Goal: Information Seeking & Learning: Learn about a topic

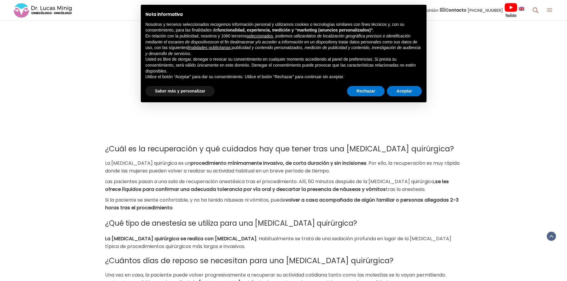
scroll to position [567, 0]
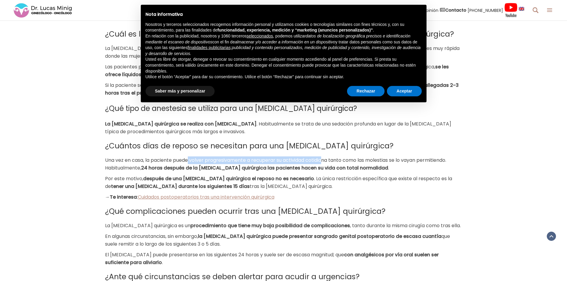
drag, startPoint x: 201, startPoint y: 161, endPoint x: 334, endPoint y: 159, distance: 132.6
click at [326, 159] on span "Una vez en casa, la paciente puede volver progresivamente a recuperar su activi…" at bounding box center [275, 164] width 341 height 15
click at [344, 159] on span "Una vez en casa, la paciente puede volver progresivamente a recuperar su activi…" at bounding box center [275, 164] width 341 height 15
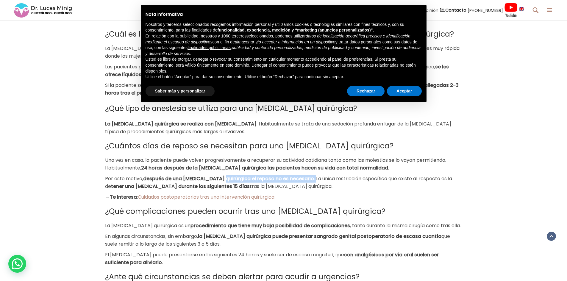
drag, startPoint x: 222, startPoint y: 177, endPoint x: 307, endPoint y: 176, distance: 85.8
click at [307, 176] on p "Por este motivo, después de una [MEDICAL_DATA] quirúrgica el reposo no es neces…" at bounding box center [283, 182] width 357 height 15
click at [328, 178] on span ". La única restricción específica que existe al respecto es la de" at bounding box center [278, 182] width 347 height 15
drag, startPoint x: 118, startPoint y: 188, endPoint x: 191, endPoint y: 184, distance: 72.8
click at [191, 184] on b "tener una [MEDICAL_DATA] durante los siguientes 15 días" at bounding box center [180, 186] width 139 height 7
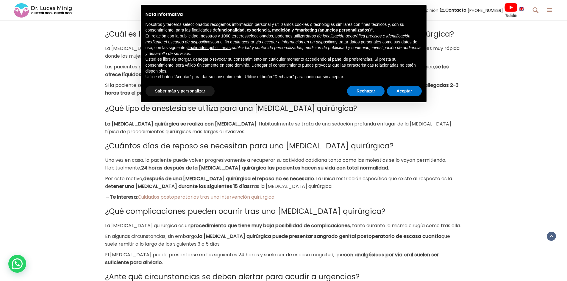
click at [209, 183] on p "Por este motivo, después de una [MEDICAL_DATA] quirúrgica el reposo no es neces…" at bounding box center [283, 182] width 357 height 15
click at [408, 91] on button "Aceptar" at bounding box center [404, 91] width 35 height 11
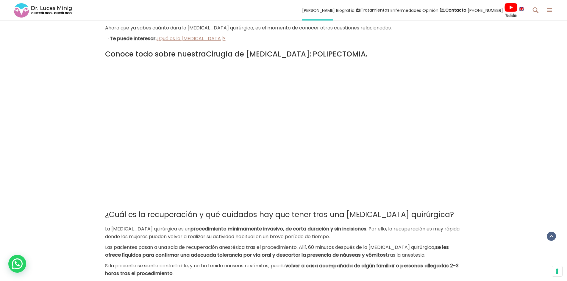
scroll to position [387, 0]
